Goal: Obtain resource: Obtain resource

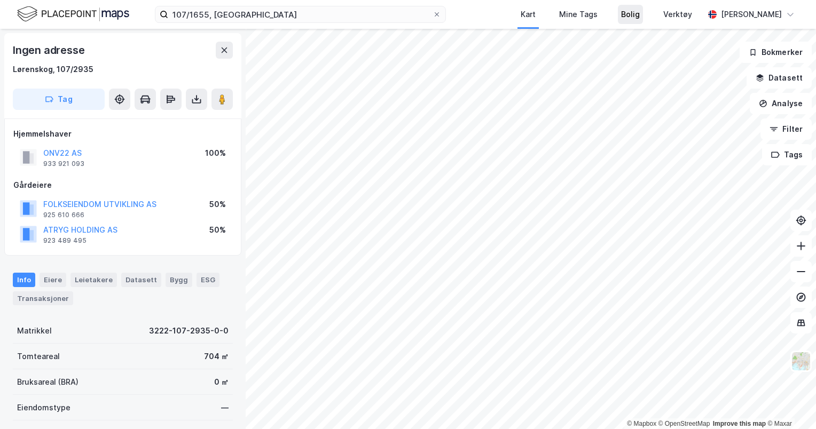
click at [594, 13] on div "107/1655, lørensko Kart Mine Tags Bolig Verktøy [PERSON_NAME] © Mapbox © OpenSt…" at bounding box center [408, 214] width 816 height 429
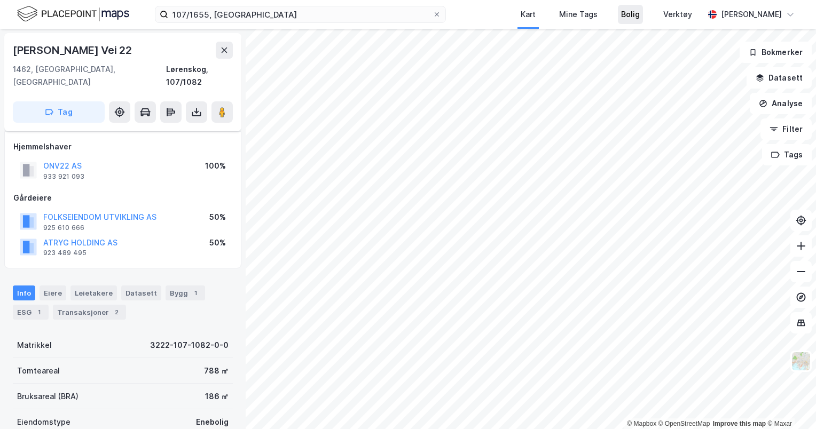
scroll to position [4, 0]
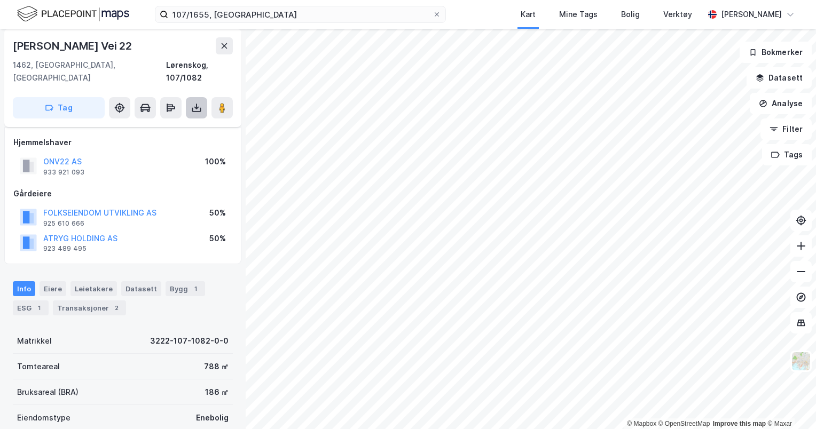
click at [197, 108] on icon at bounding box center [196, 110] width 9 height 4
click at [170, 125] on div "Last ned grunnbok" at bounding box center [144, 129] width 62 height 9
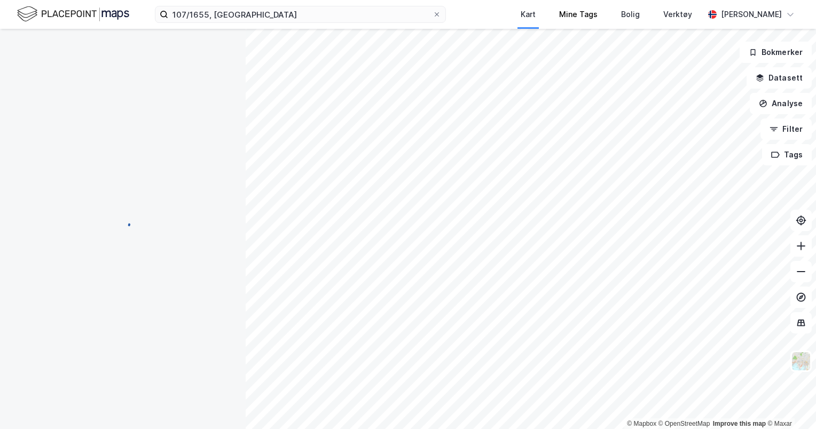
scroll to position [4, 0]
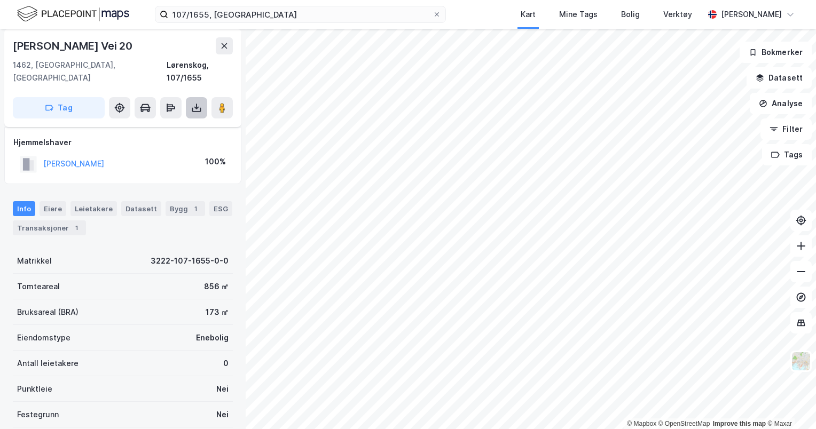
click at [200, 103] on button at bounding box center [196, 107] width 21 height 21
click at [167, 125] on div "Last ned grunnbok" at bounding box center [144, 129] width 62 height 9
